Goal: Information Seeking & Learning: Learn about a topic

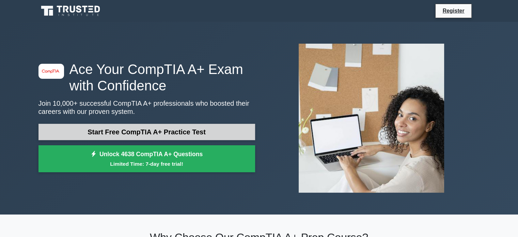
click at [175, 132] on link "Start Free CompTIA A+ Practice Test" at bounding box center [146, 132] width 217 height 16
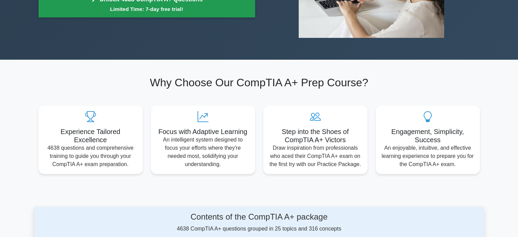
scroll to position [161, 0]
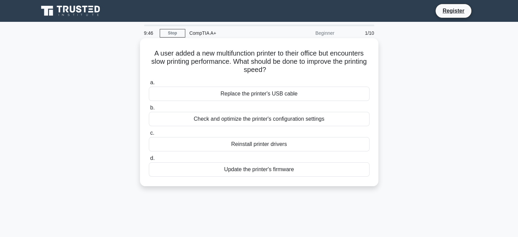
click at [244, 168] on div "Update the printer's firmware" at bounding box center [259, 169] width 221 height 14
click at [149, 160] on input "d. Update the printer's firmware" at bounding box center [149, 158] width 0 height 4
